Goal: Information Seeking & Learning: Learn about a topic

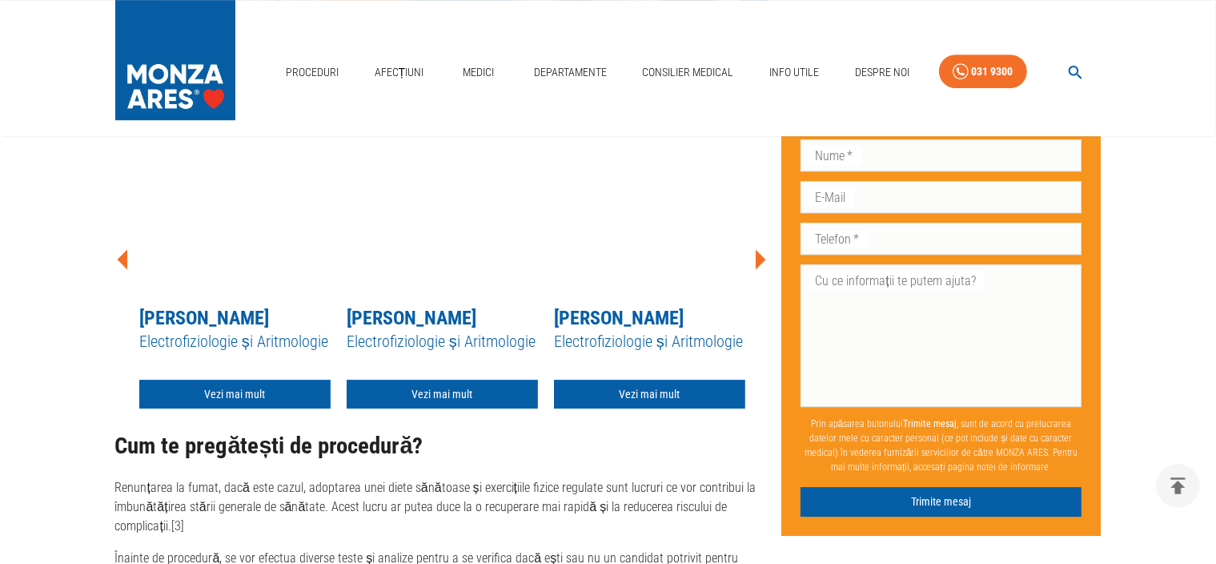
scroll to position [5044, 0]
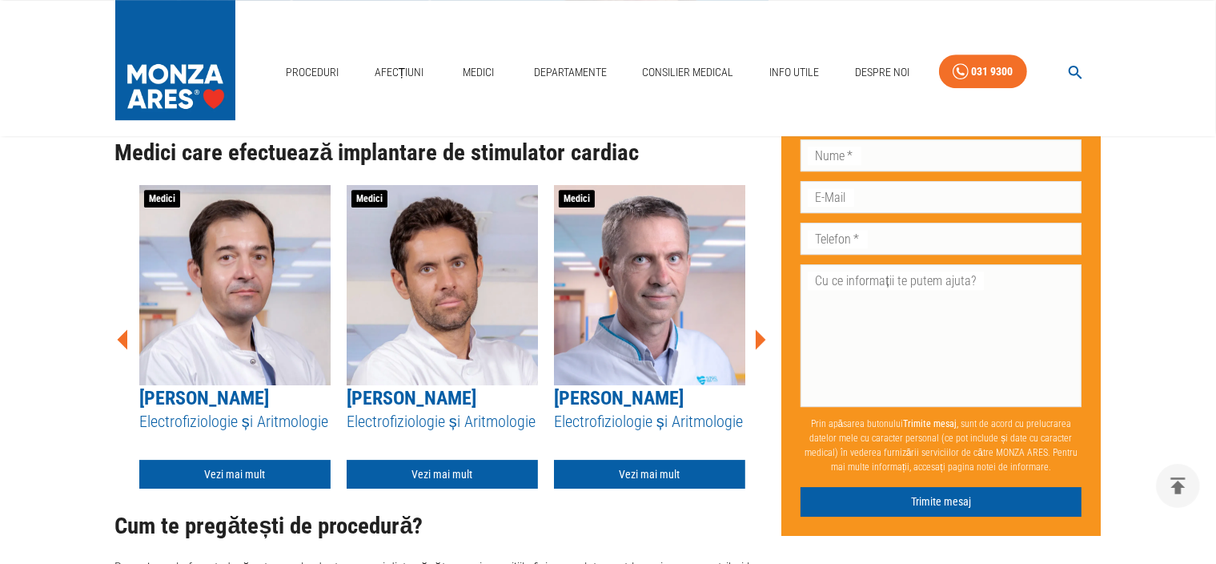
click at [756, 315] on icon at bounding box center [760, 339] width 48 height 48
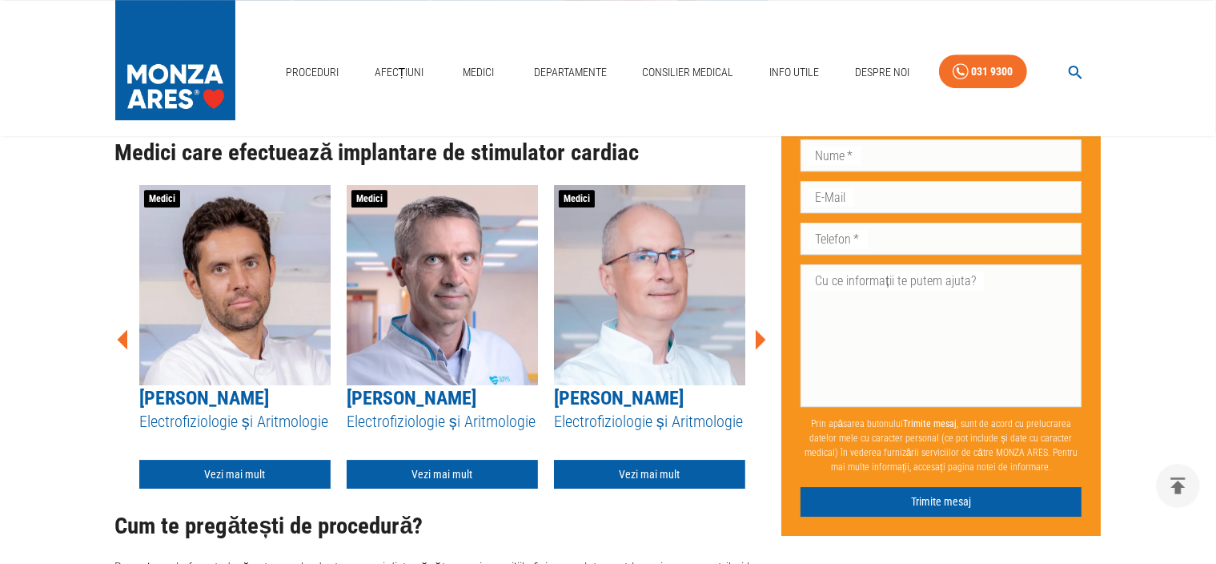
click at [756, 315] on icon at bounding box center [760, 339] width 48 height 48
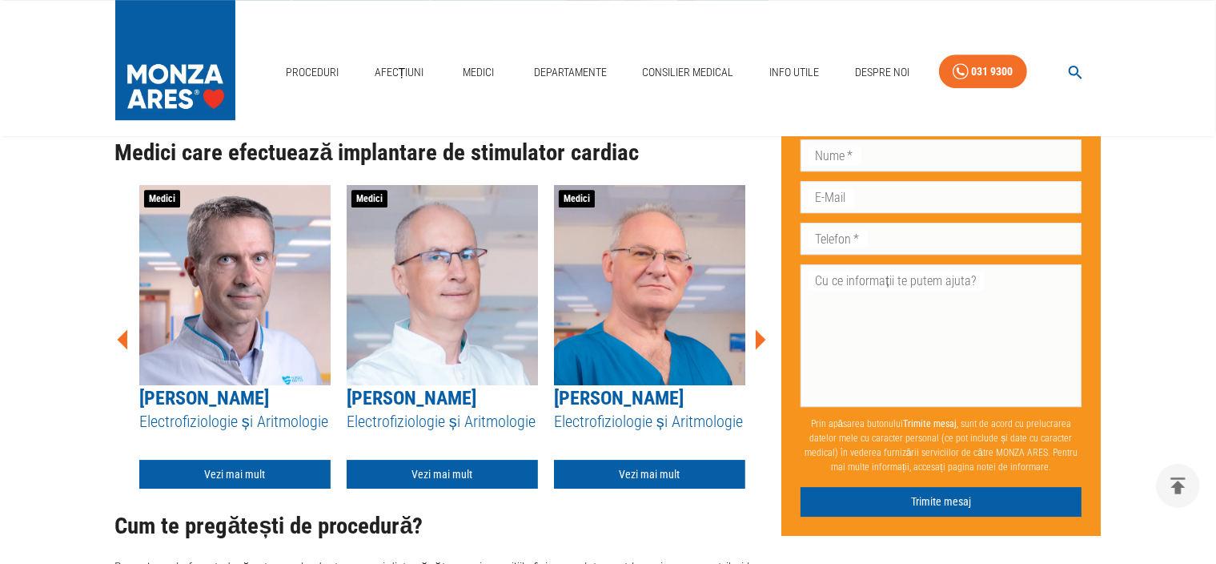
click at [756, 315] on icon at bounding box center [760, 339] width 48 height 48
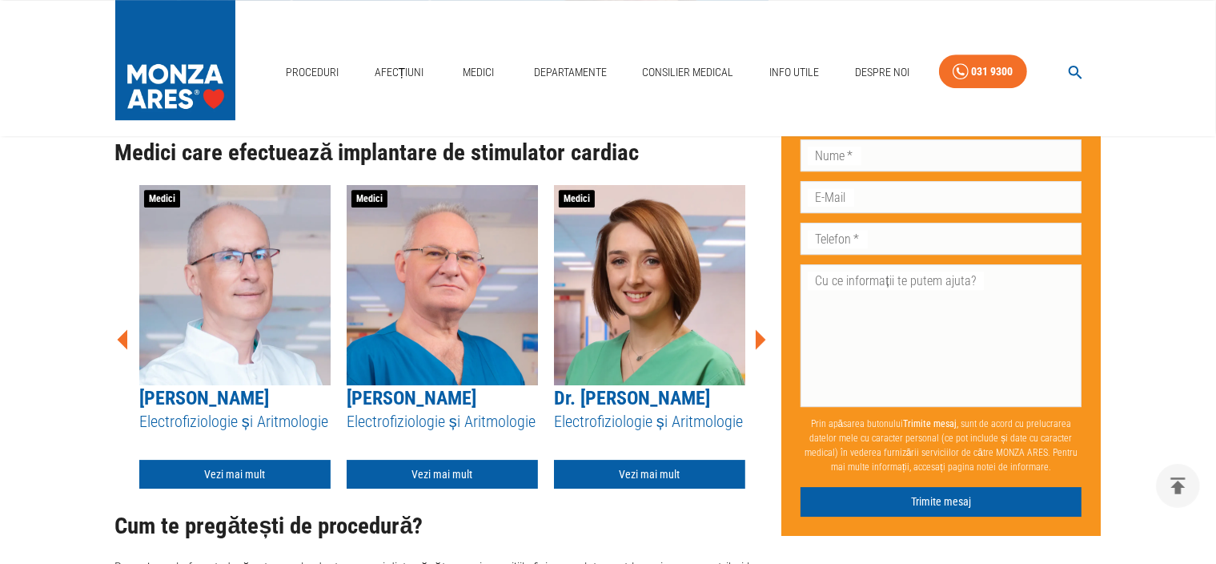
click at [756, 315] on icon at bounding box center [760, 339] width 48 height 48
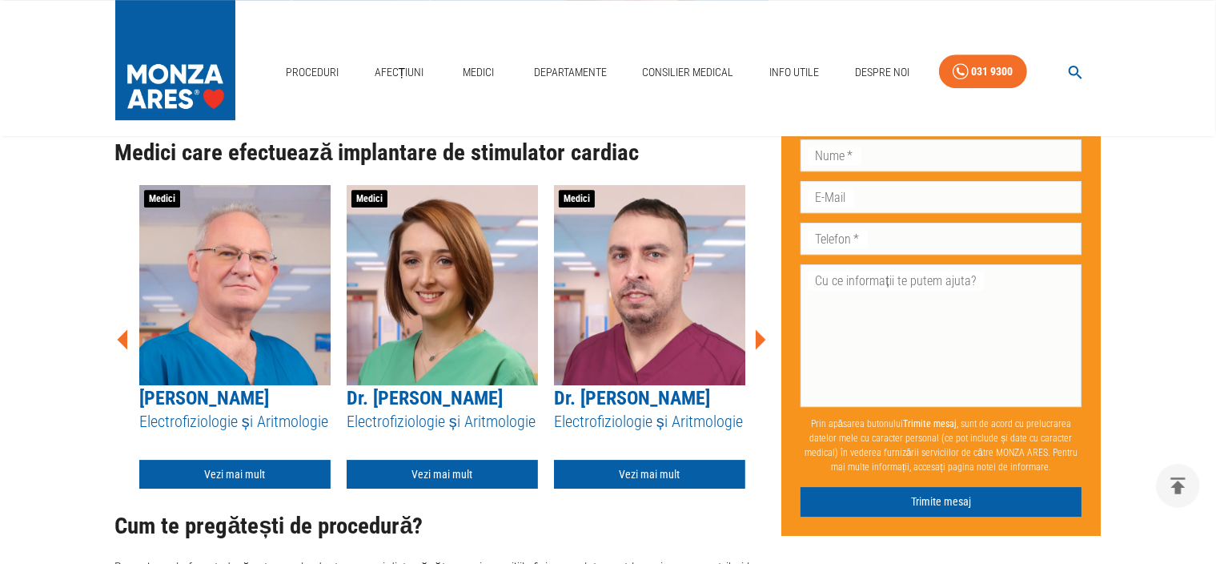
click at [762, 329] on icon at bounding box center [761, 339] width 10 height 20
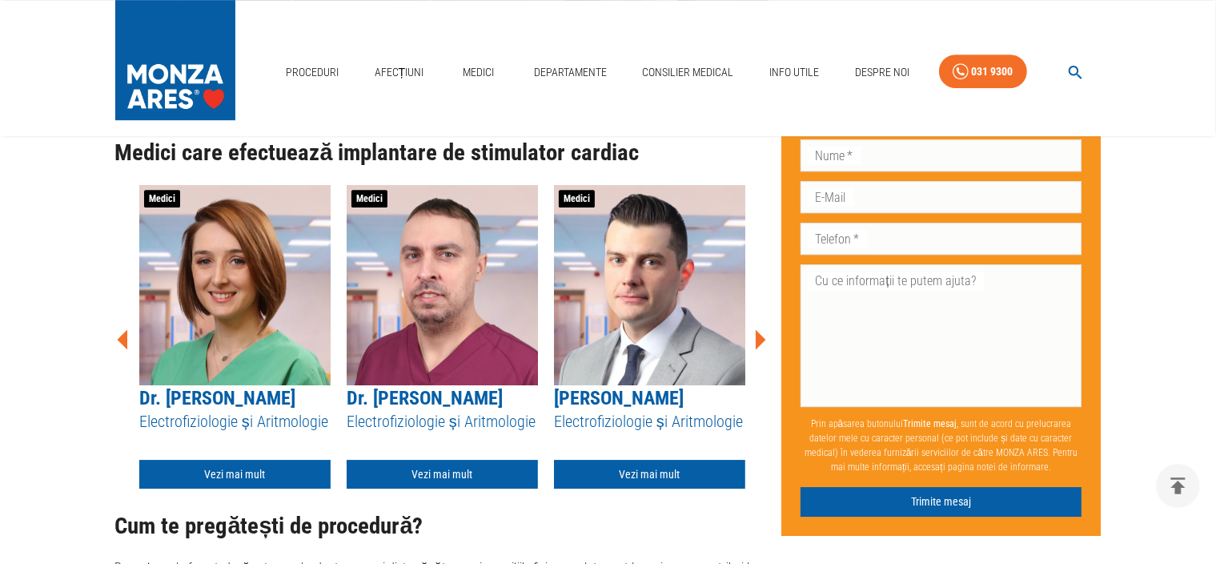
click at [762, 329] on icon at bounding box center [761, 339] width 10 height 20
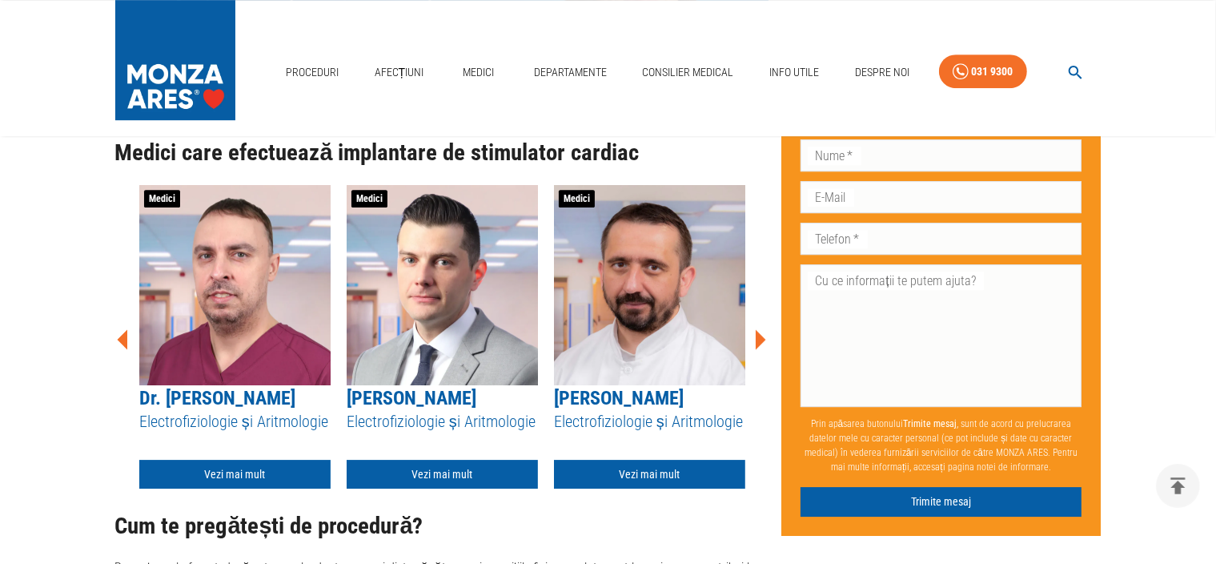
click at [762, 329] on icon at bounding box center [761, 339] width 10 height 20
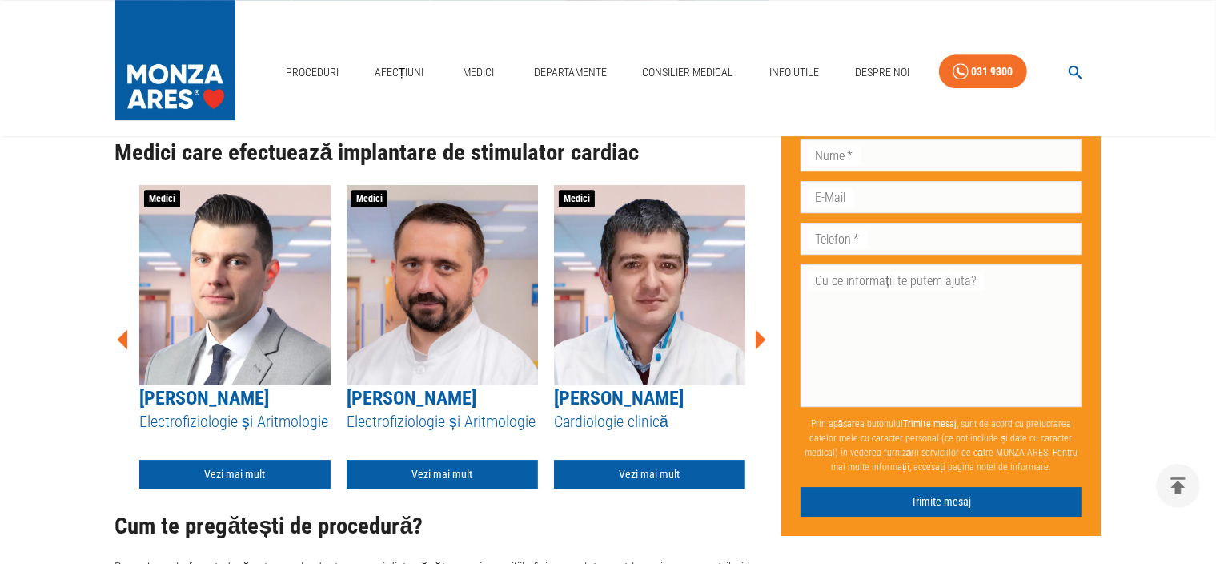
click at [762, 329] on icon at bounding box center [761, 339] width 10 height 20
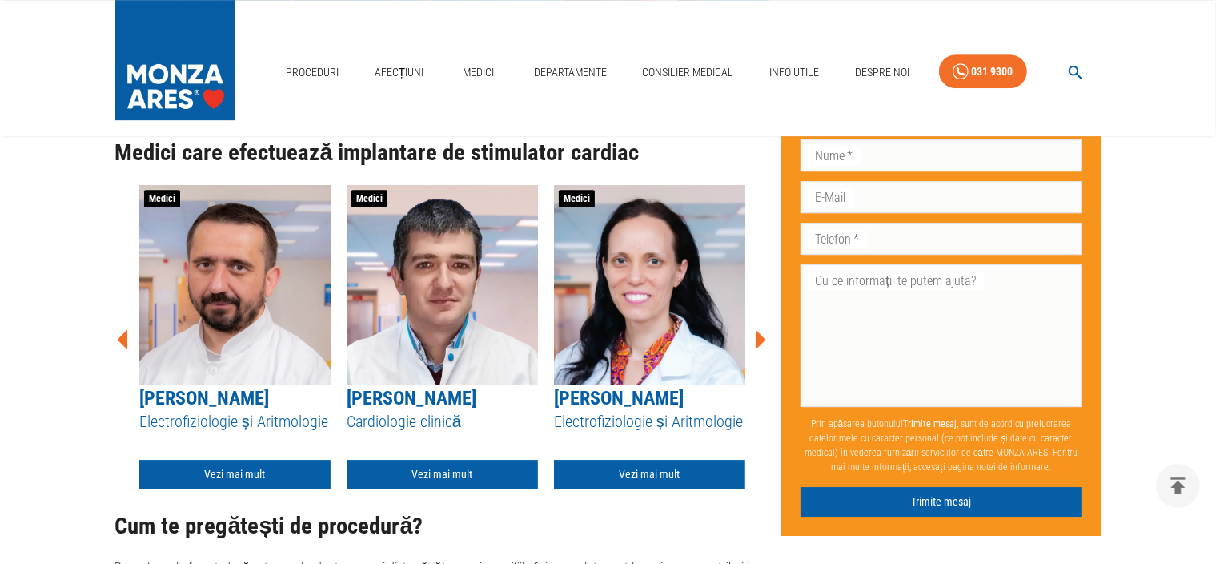
click at [762, 329] on icon at bounding box center [761, 339] width 10 height 20
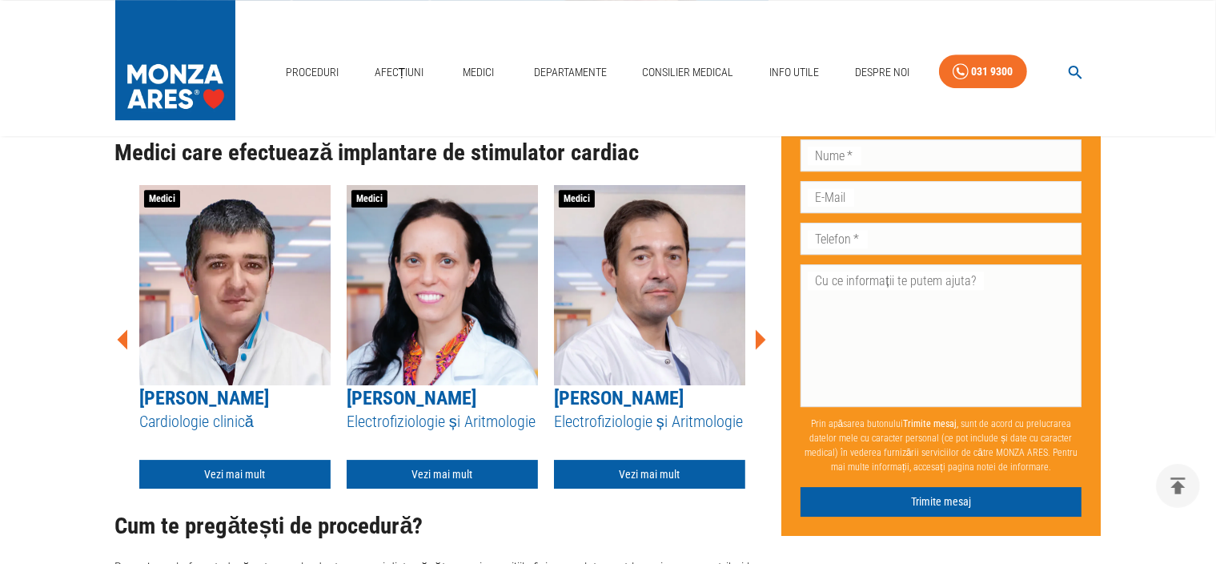
click at [762, 329] on icon at bounding box center [761, 339] width 10 height 20
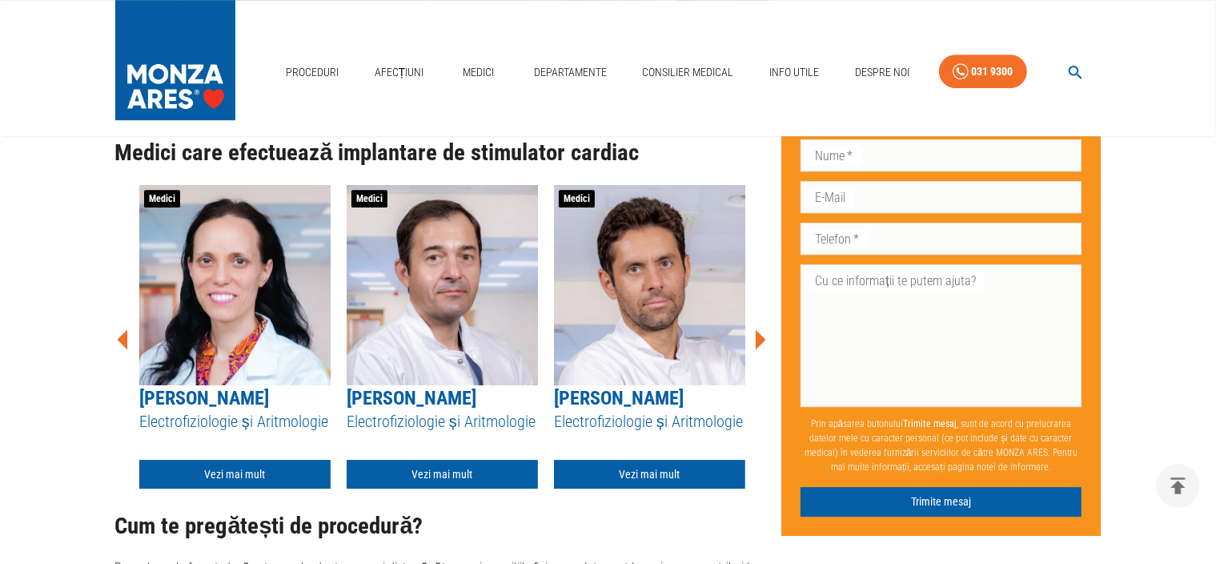
click at [762, 329] on icon at bounding box center [761, 339] width 10 height 20
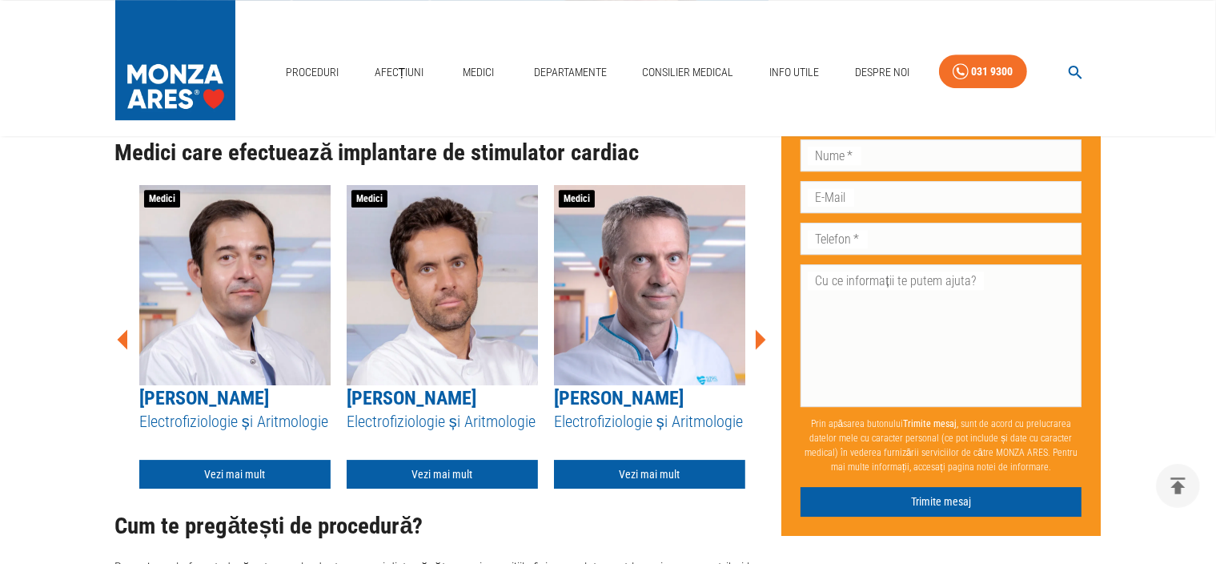
click at [762, 329] on icon at bounding box center [761, 339] width 10 height 20
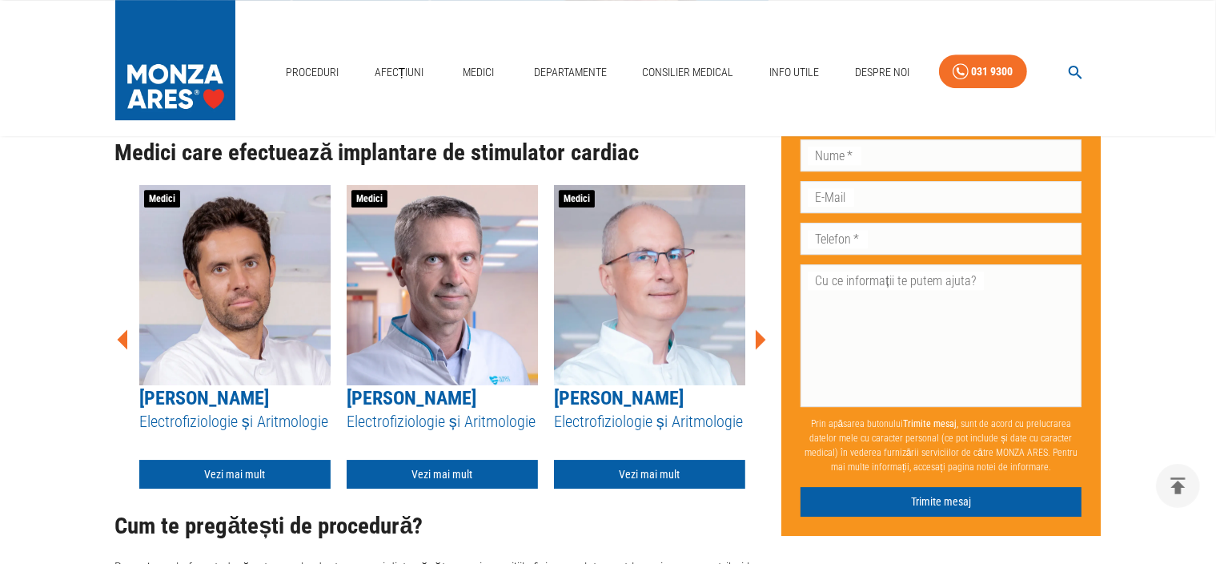
click at [762, 329] on icon at bounding box center [761, 339] width 10 height 20
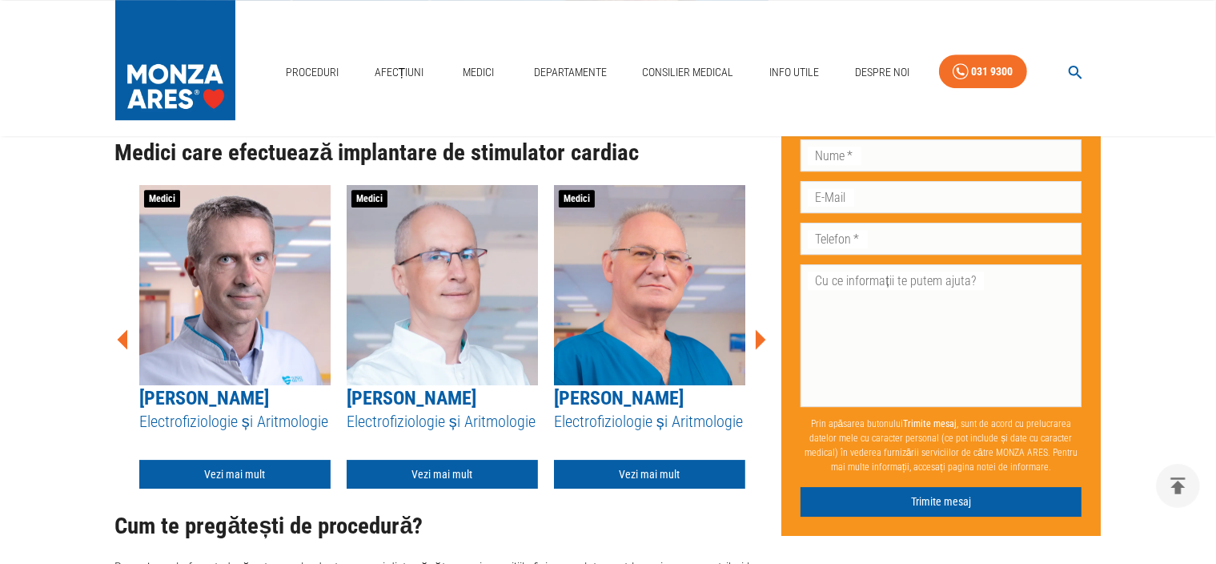
click at [762, 329] on icon at bounding box center [761, 339] width 10 height 20
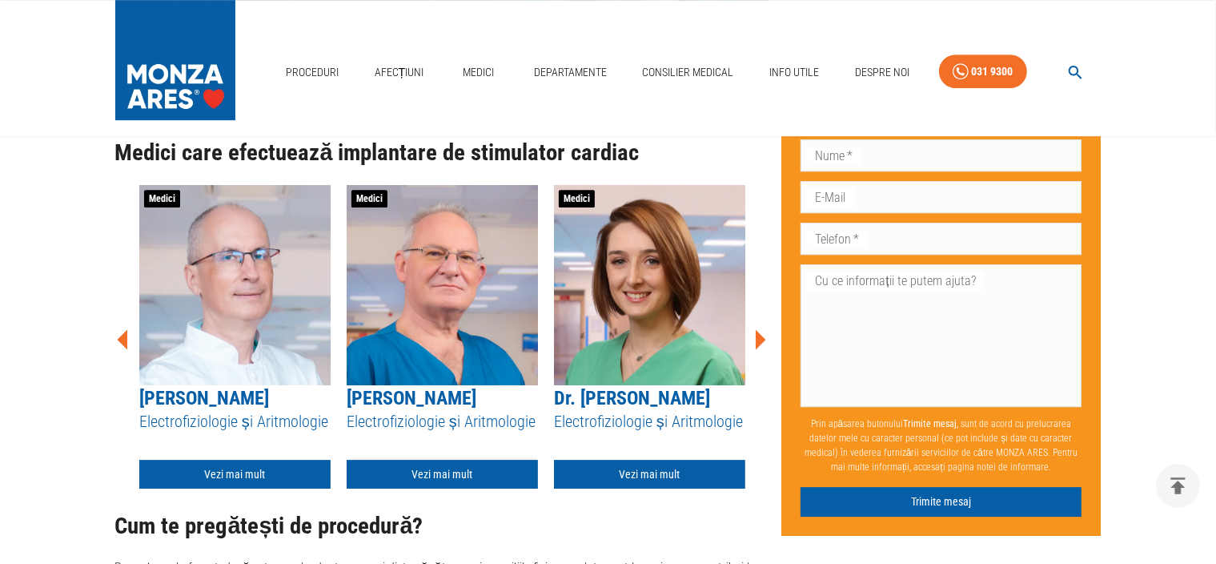
click at [477, 460] on link "Vezi mai mult" at bounding box center [442, 475] width 191 height 30
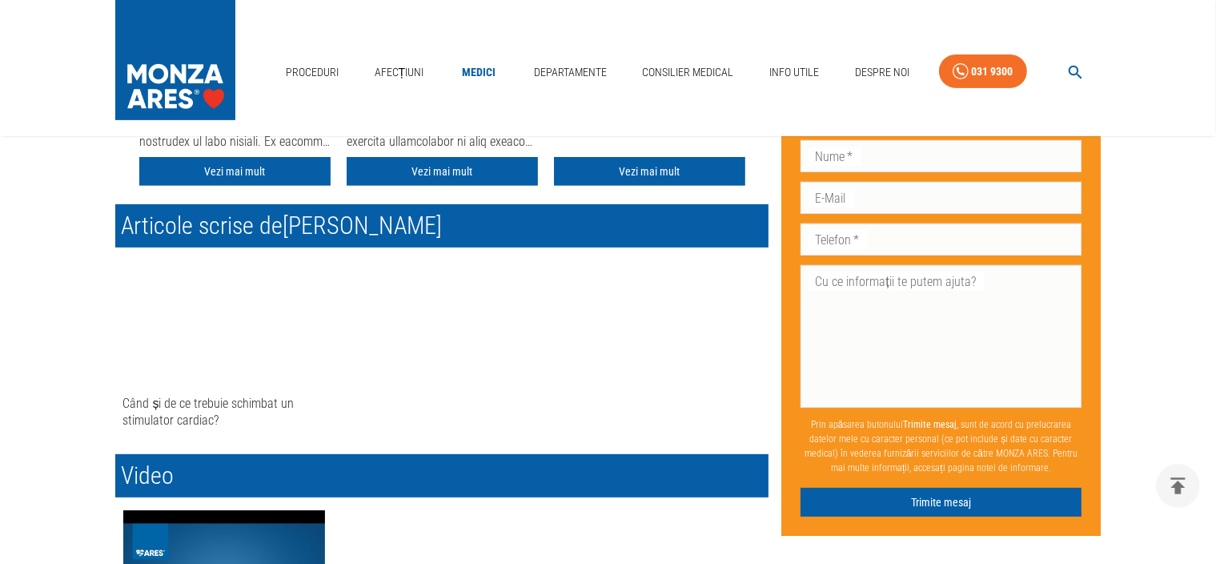
scroll to position [480, 0]
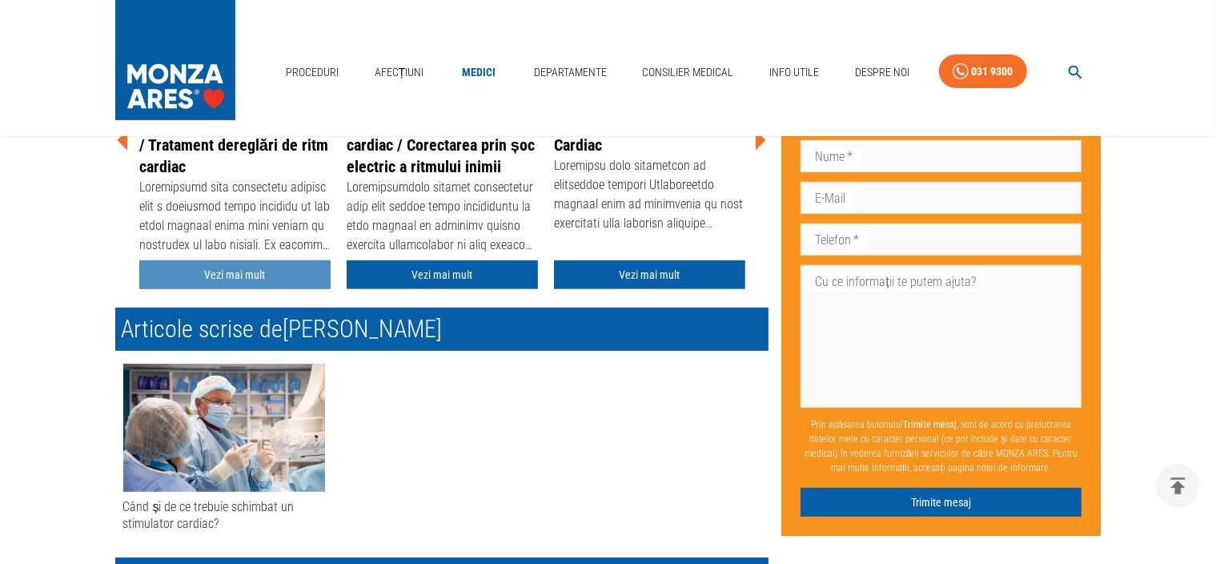
click at [247, 265] on link "Vezi mai mult" at bounding box center [234, 275] width 191 height 30
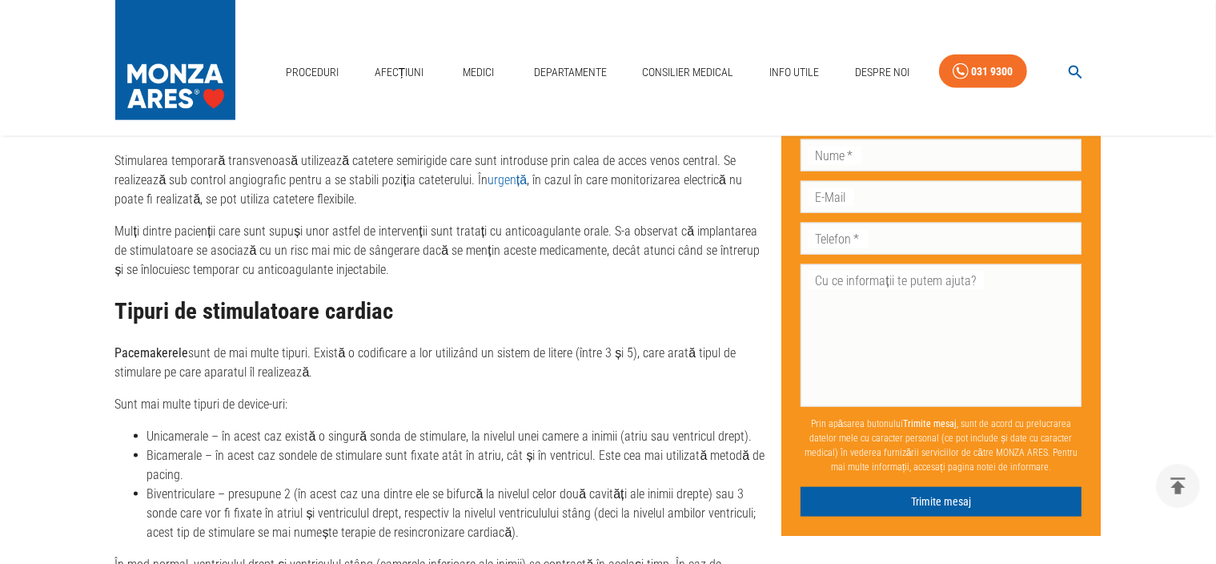
scroll to position [2242, 0]
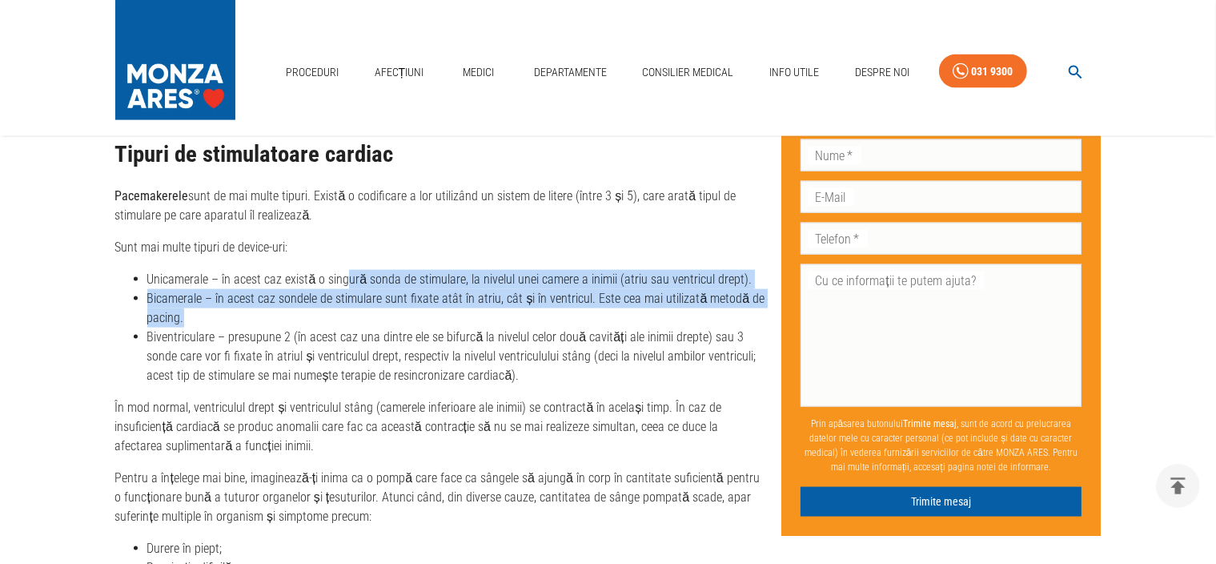
drag, startPoint x: 345, startPoint y: 260, endPoint x: 323, endPoint y: 298, distance: 43.4
click at [323, 298] on ul "Unicamerale – în acest caz există o singură sonda de stimulare, la nivelul unei…" at bounding box center [441, 327] width 653 height 115
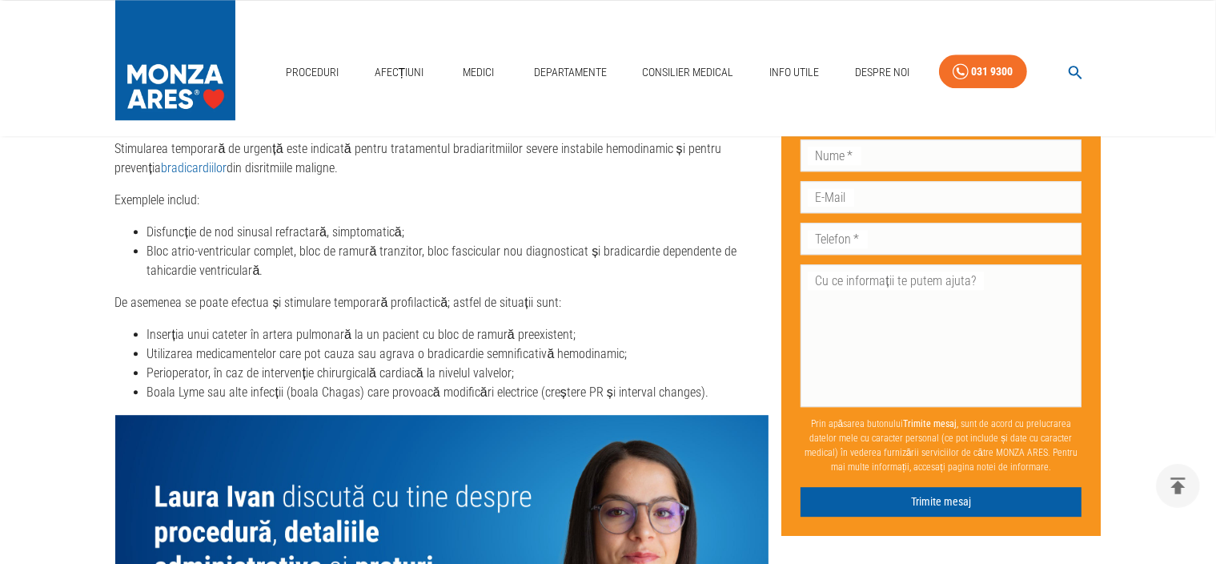
scroll to position [4564, 0]
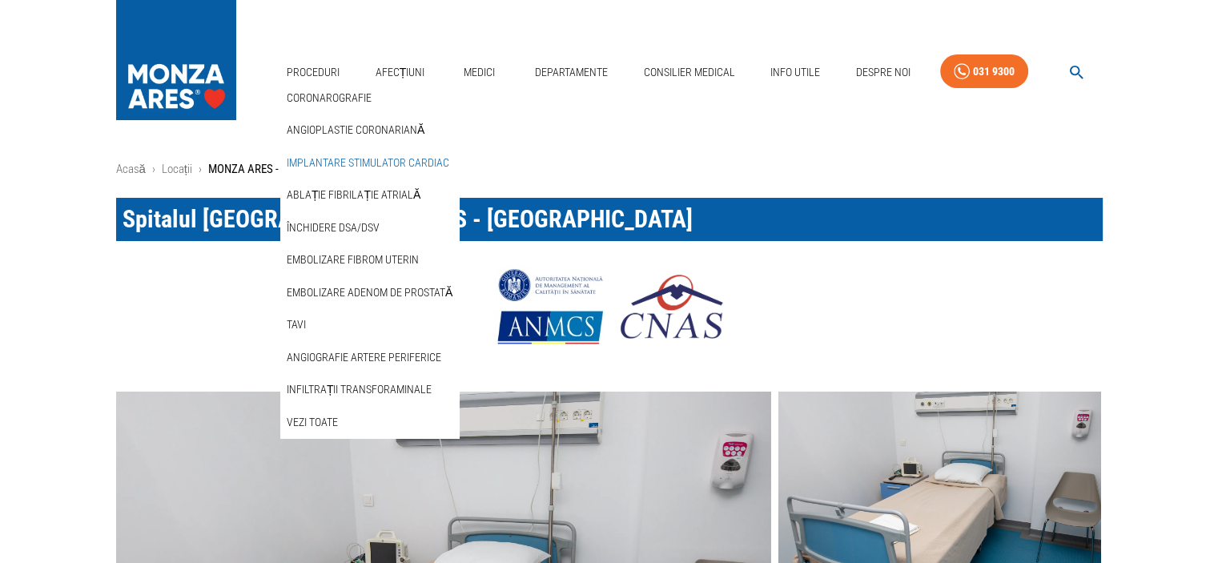
click at [340, 157] on link "Implantare stimulator cardiac" at bounding box center [367, 163] width 169 height 26
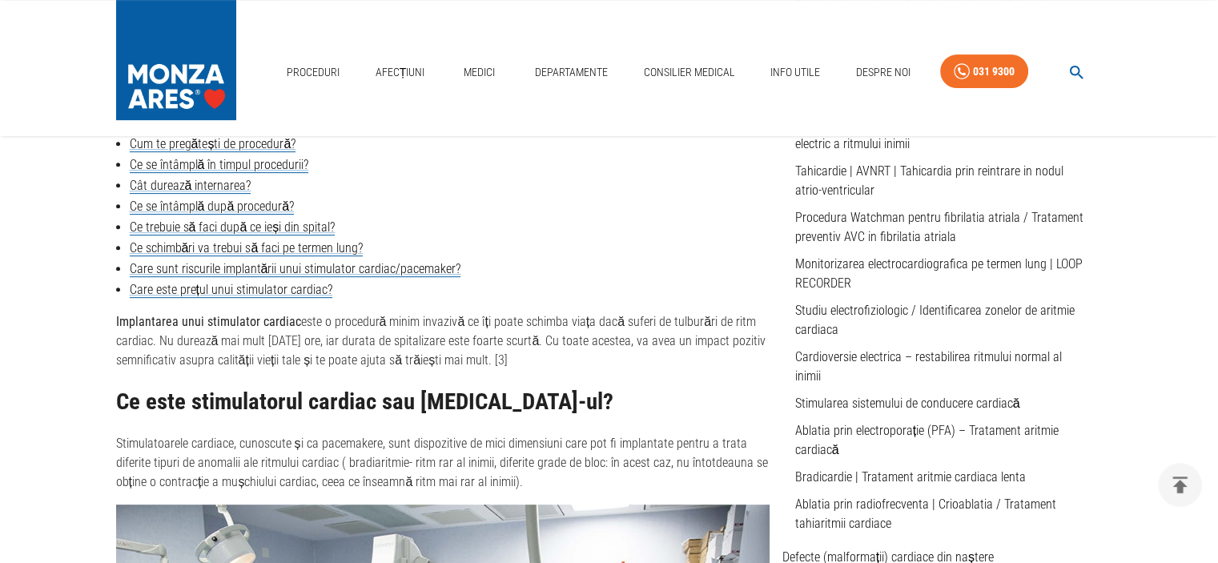
scroll to position [721, 0]
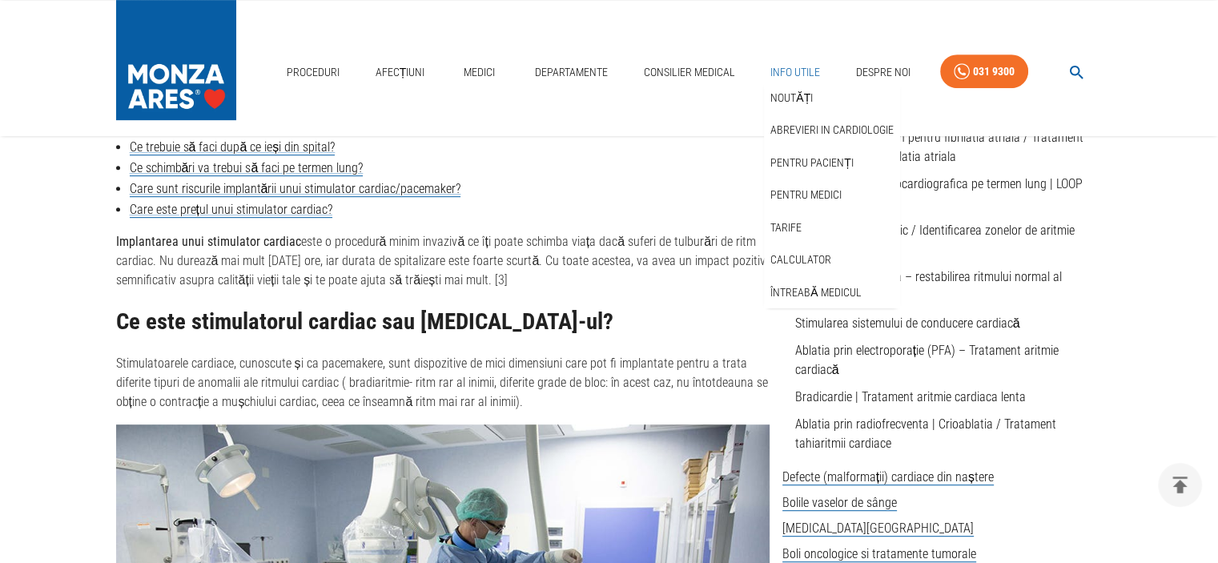
click at [791, 68] on link "Info Utile" at bounding box center [795, 72] width 62 height 33
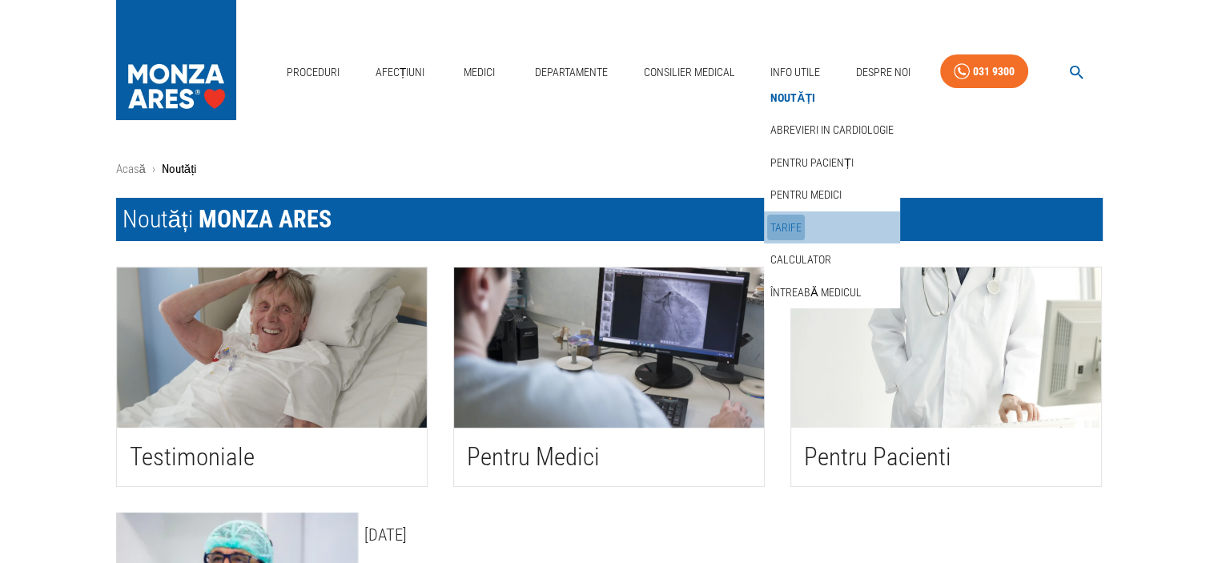
click at [781, 225] on link "Tarife" at bounding box center [786, 228] width 38 height 26
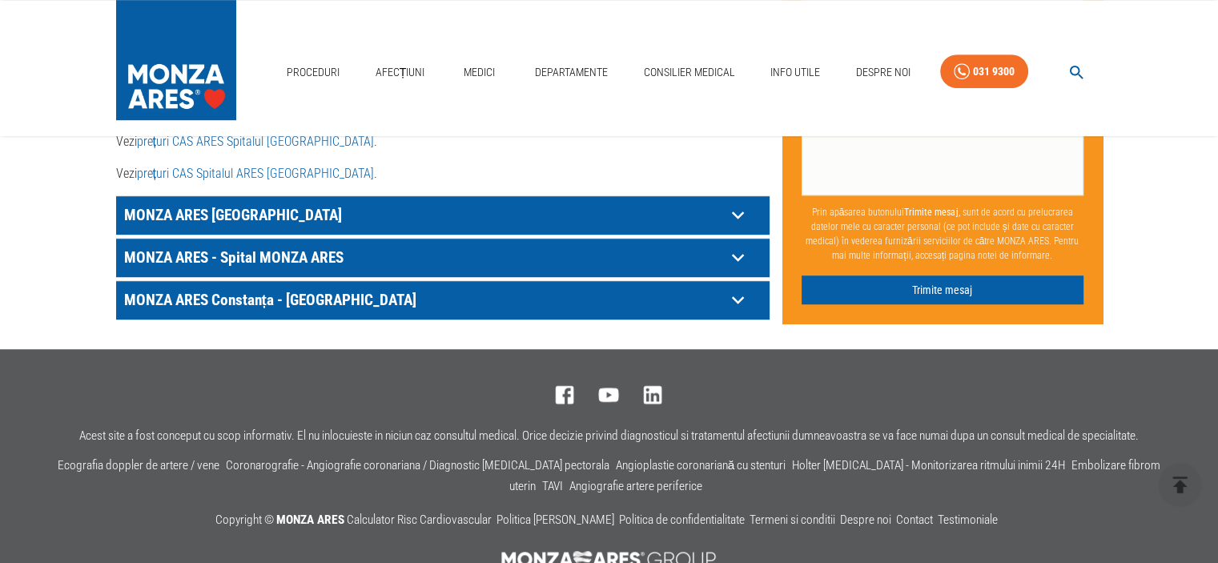
scroll to position [961, 0]
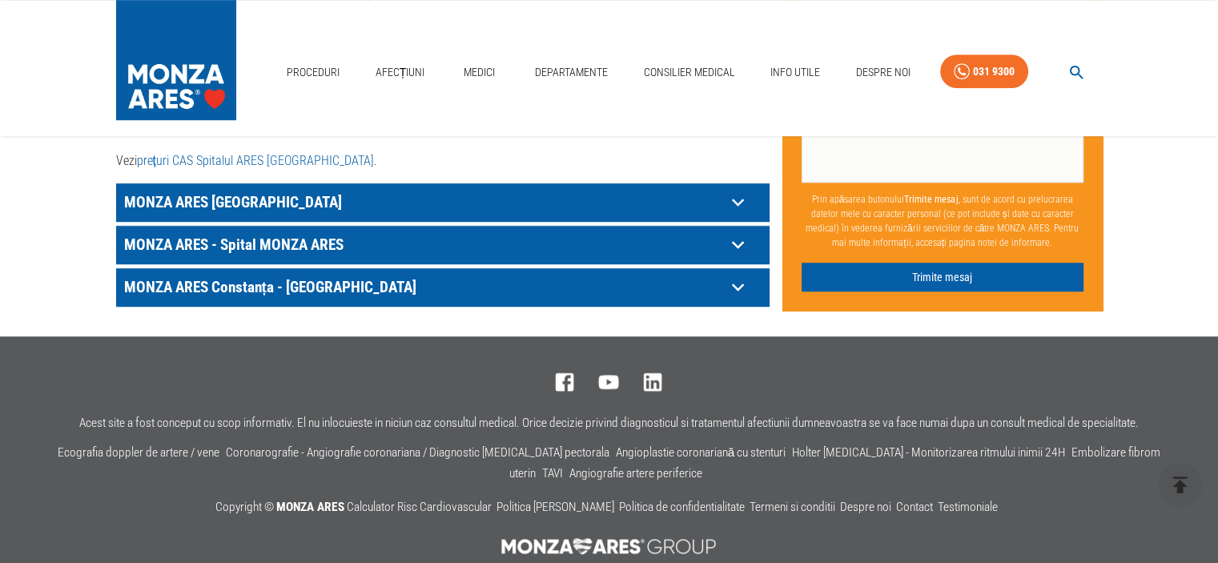
click at [315, 232] on p "MONZA ARES - Spital MONZA ARES" at bounding box center [422, 244] width 605 height 25
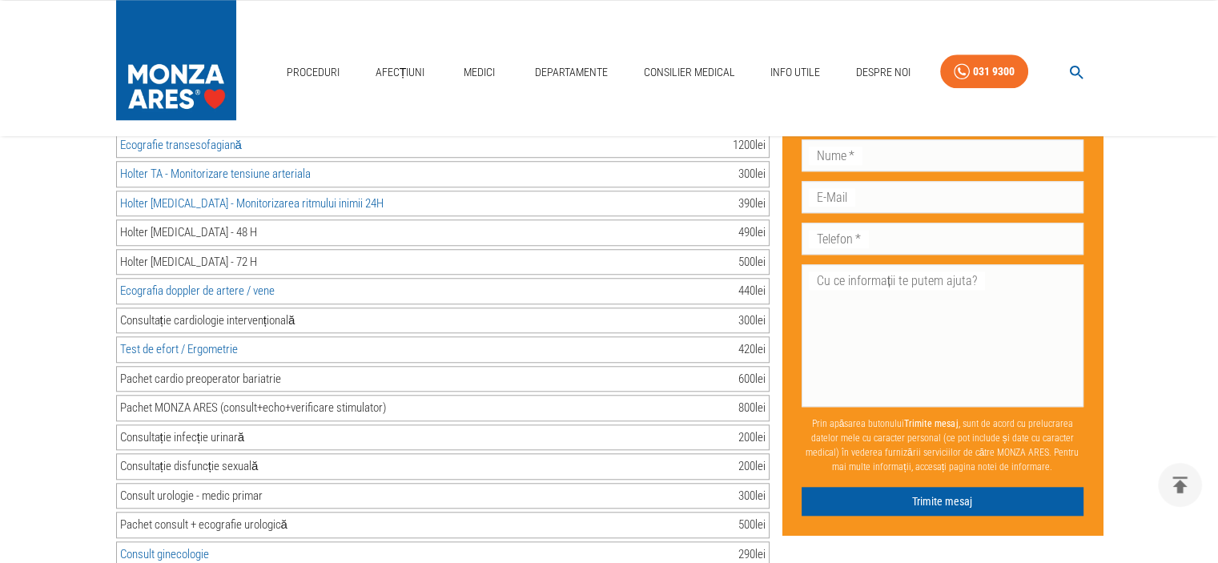
scroll to position [1441, 0]
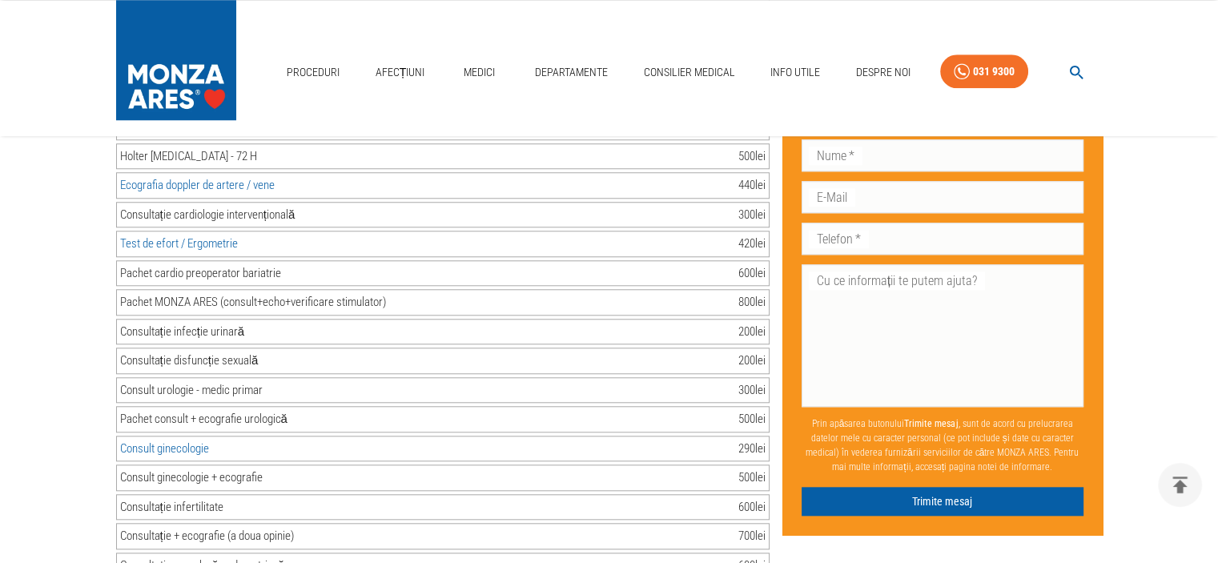
click at [324, 293] on div "Pachet MONZA ARES (consult+echo+verificare stimulator)" at bounding box center [253, 302] width 266 height 18
click at [749, 293] on div "800 lei" at bounding box center [751, 302] width 27 height 18
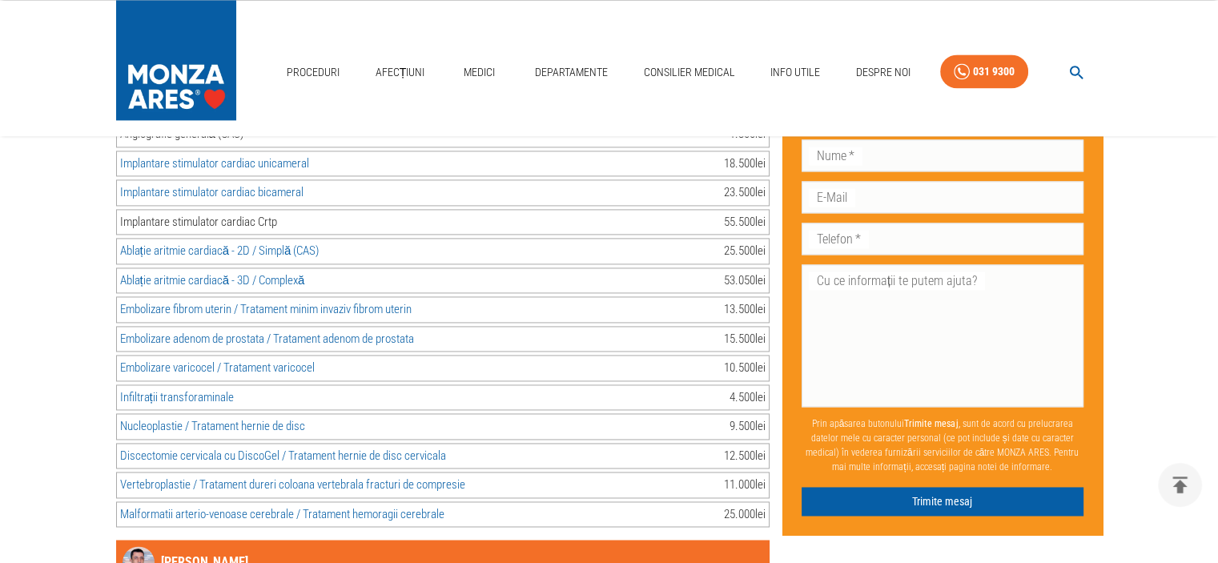
scroll to position [2082, 0]
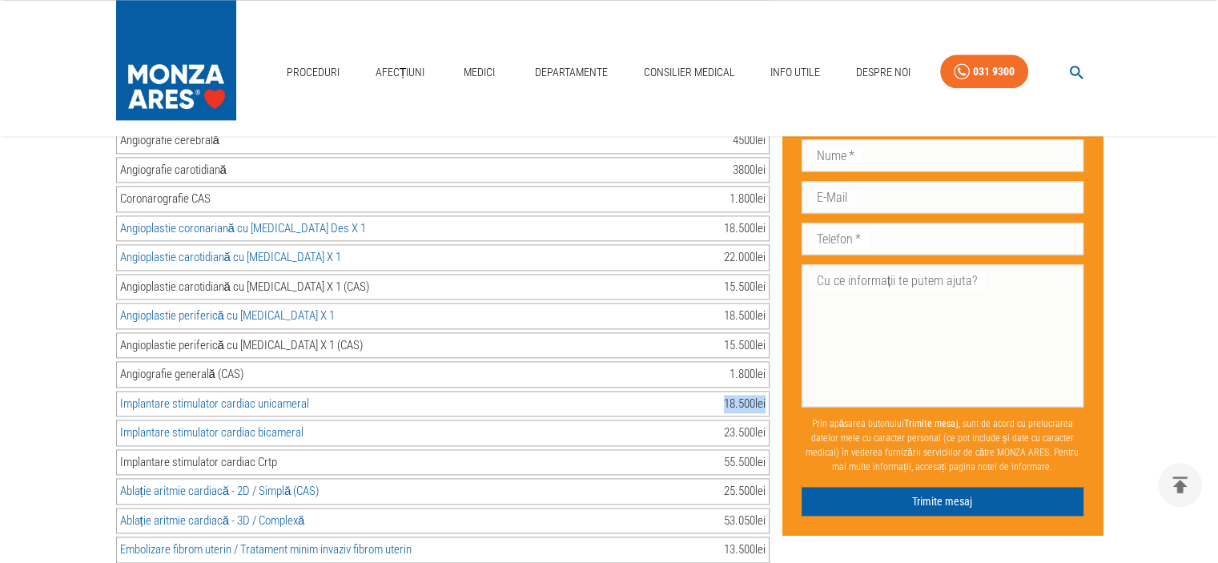
drag, startPoint x: 717, startPoint y: 368, endPoint x: 762, endPoint y: 369, distance: 44.9
click at [762, 391] on div "Implantare stimulator cardiac unicameral 18.500 lei" at bounding box center [442, 404] width 653 height 26
